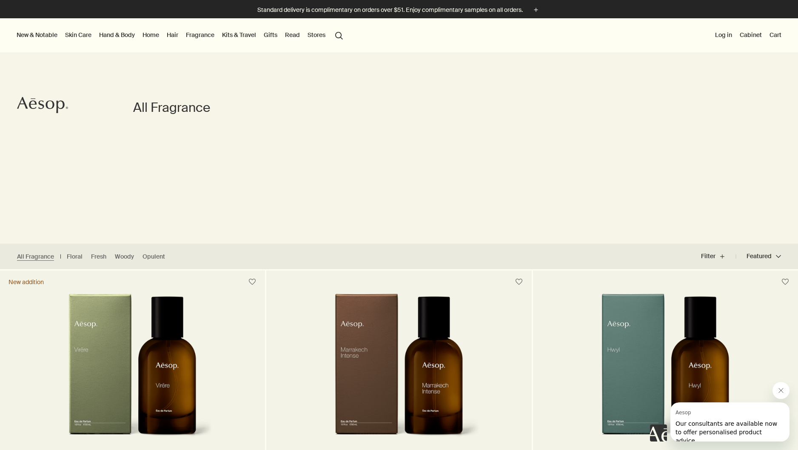
click at [313, 35] on button "Stores" at bounding box center [316, 34] width 21 height 11
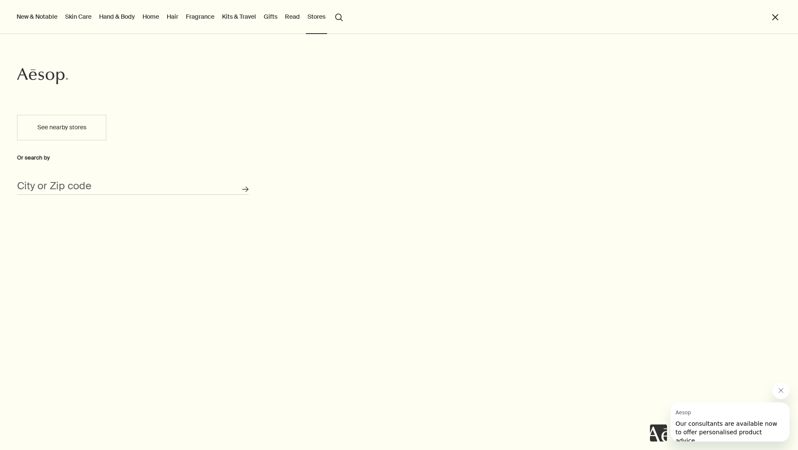
click at [81, 131] on button "See nearby stores" at bounding box center [61, 128] width 89 height 26
click at [94, 187] on input "City or Zip code" at bounding box center [133, 188] width 232 height 13
click at [245, 189] on button "Search for stores" at bounding box center [246, 189] width 14 height 14
type input "Beverly Hills, CA 90212"
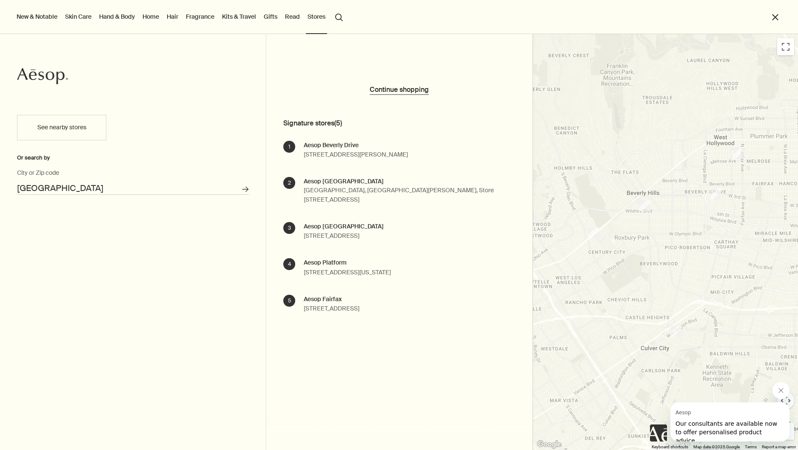
click at [200, 16] on link "Fragrance" at bounding box center [200, 16] width 32 height 11
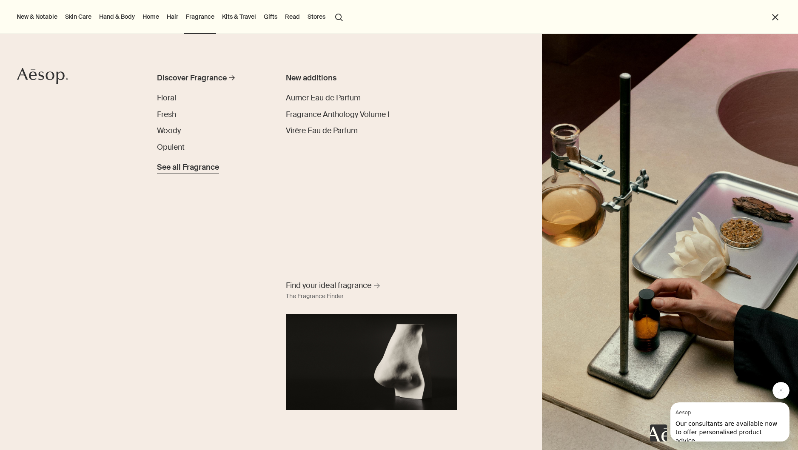
click at [190, 170] on span "See all Fragrance" at bounding box center [188, 167] width 62 height 11
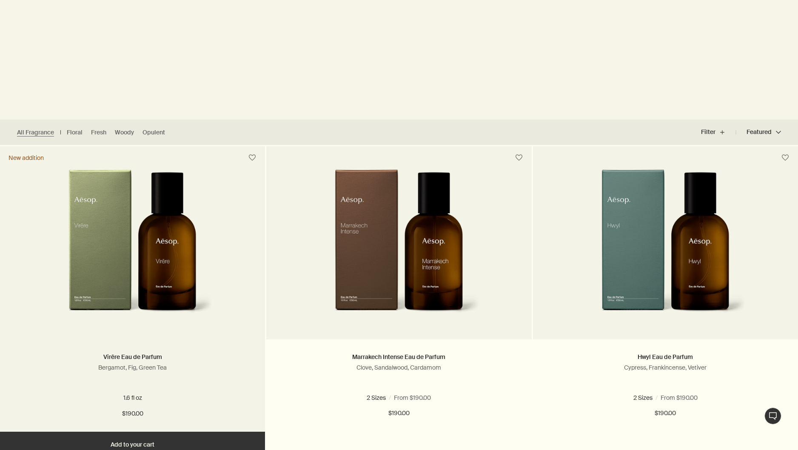
scroll to position [127, 0]
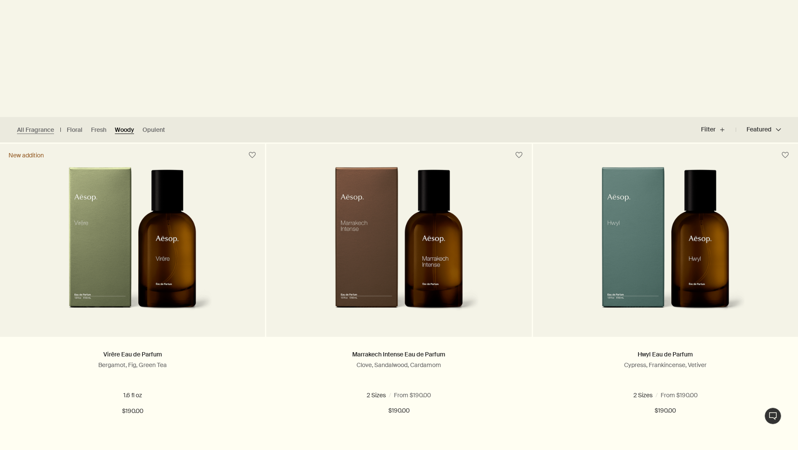
click at [130, 129] on link "Woody" at bounding box center [124, 130] width 19 height 8
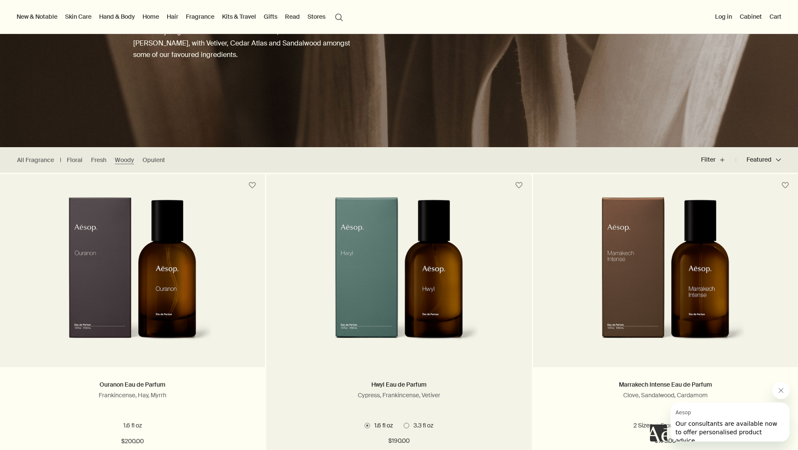
click at [395, 225] on img at bounding box center [398, 275] width 161 height 157
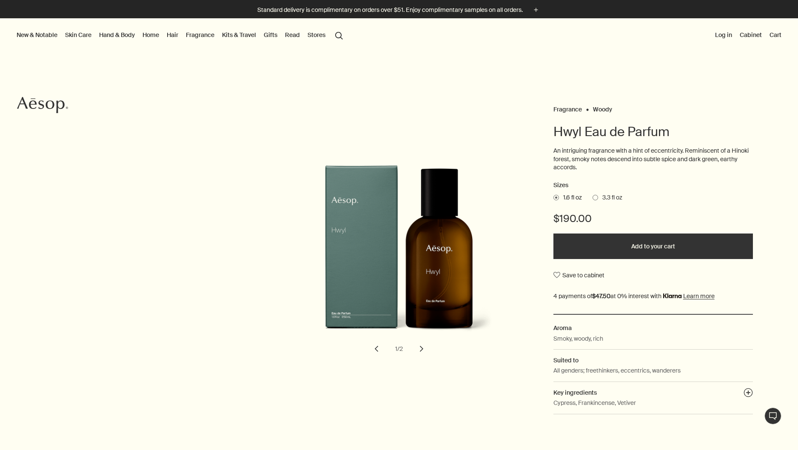
click at [596, 196] on span at bounding box center [596, 198] width 6 height 6
click at [593, 196] on input "3.3 fl oz" at bounding box center [593, 197] width 0 height 6
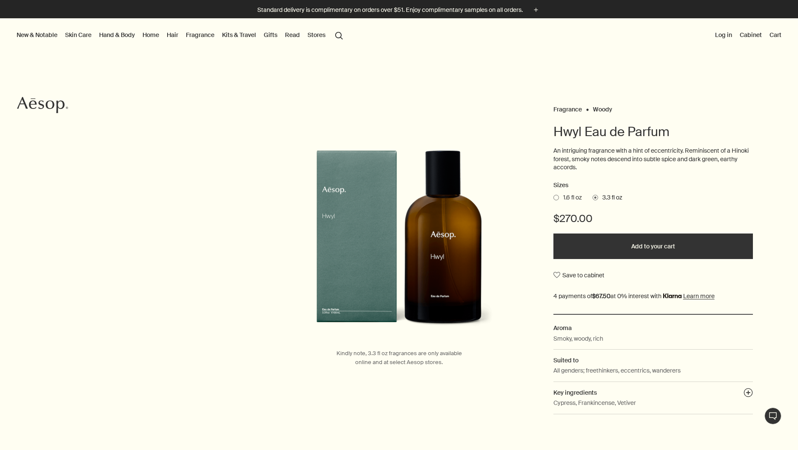
click at [558, 197] on span at bounding box center [556, 198] width 6 height 6
click at [553, 197] on input "1.6 fl oz" at bounding box center [553, 197] width 0 height 6
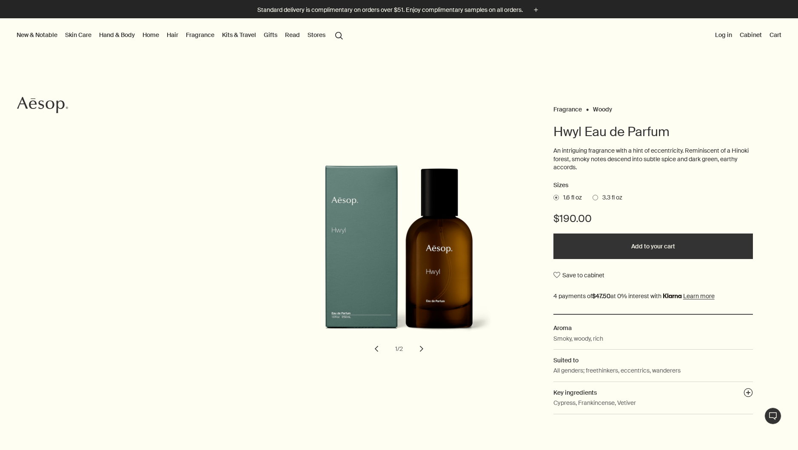
click at [598, 195] on span at bounding box center [596, 198] width 6 height 6
click at [593, 195] on input "3.3 fl oz" at bounding box center [593, 197] width 0 height 6
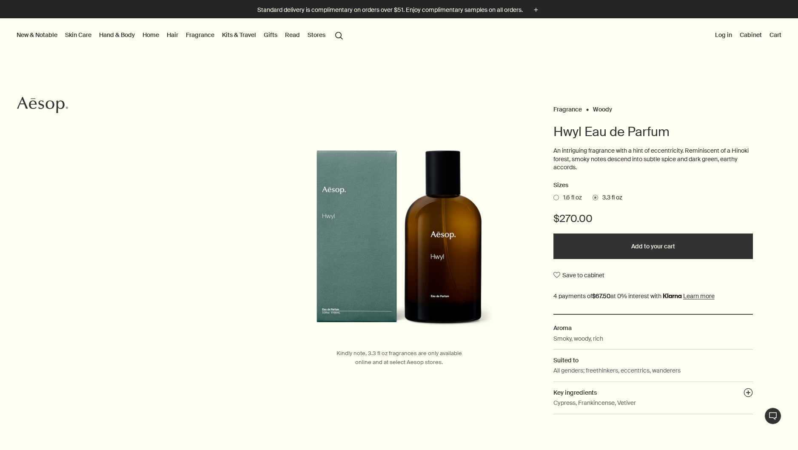
click at [567, 197] on span "1.6 fl oz" at bounding box center [570, 198] width 23 height 9
click at [553, 197] on input "1.6 fl oz" at bounding box center [553, 197] width 0 height 6
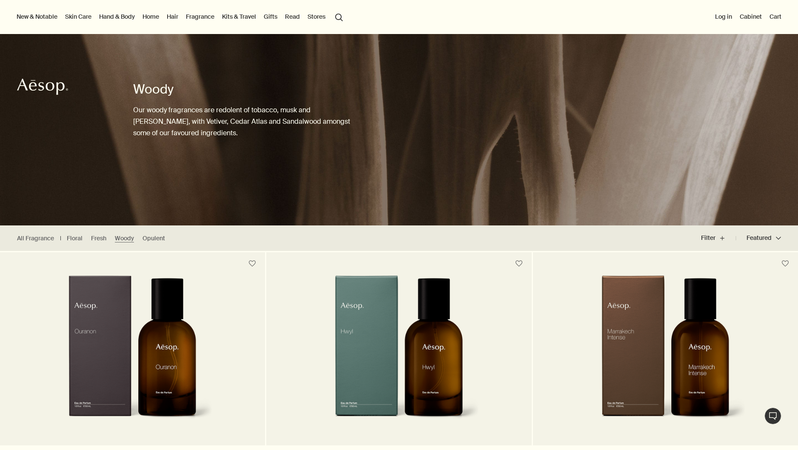
scroll to position [20, 0]
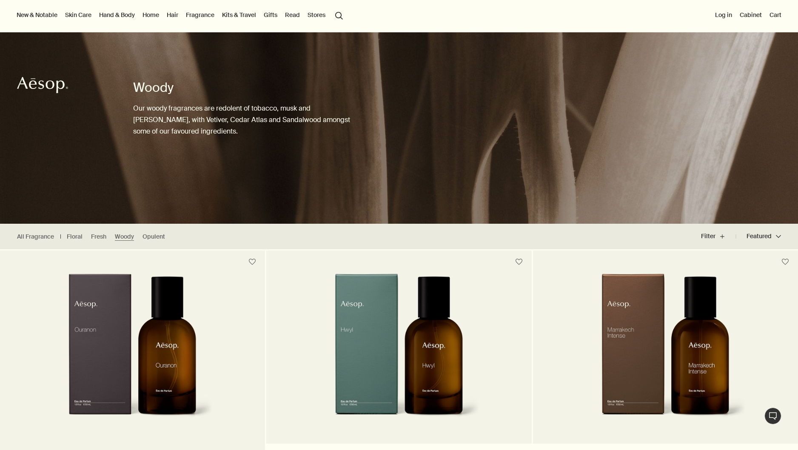
click at [184, 305] on img at bounding box center [132, 352] width 161 height 157
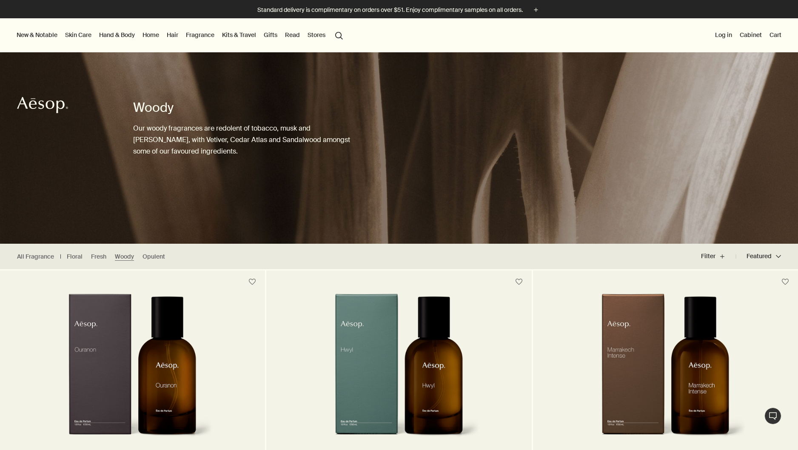
click at [407, 333] on img at bounding box center [398, 371] width 161 height 157
